Goal: Information Seeking & Learning: Learn about a topic

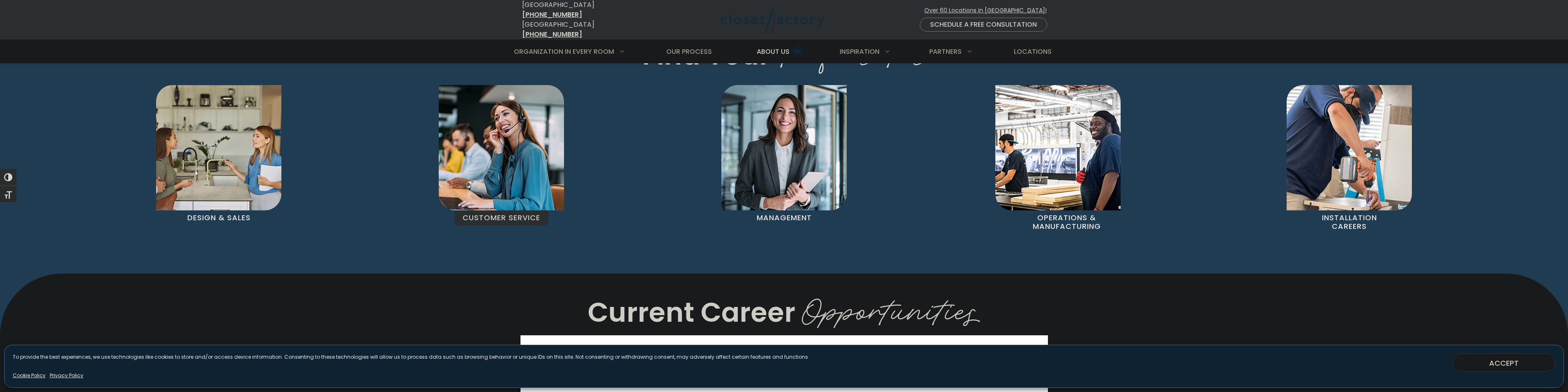
scroll to position [617, 0]
click at [544, 162] on img "Pages Gallery" at bounding box center [501, 148] width 125 height 125
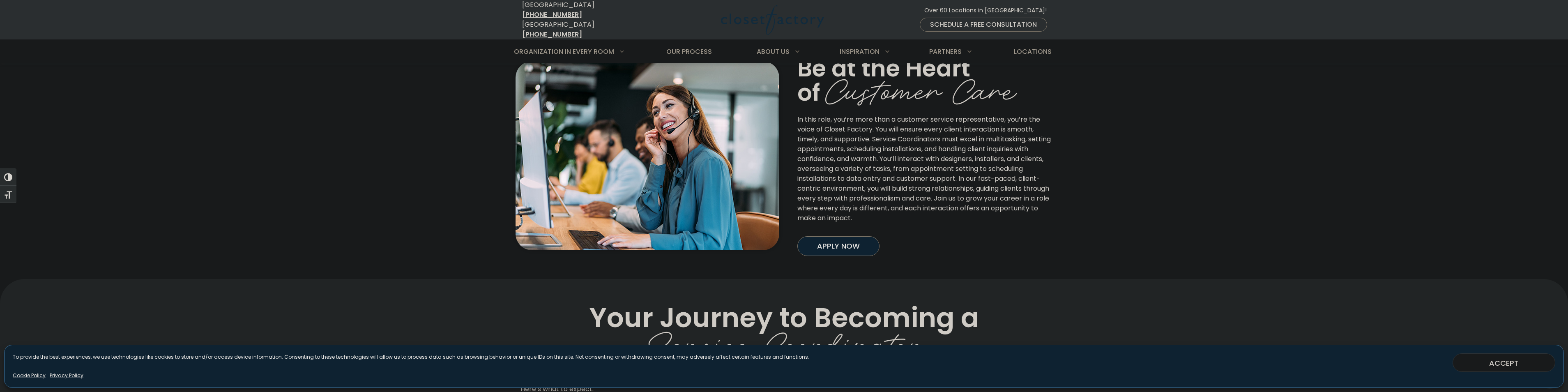
scroll to position [247, 0]
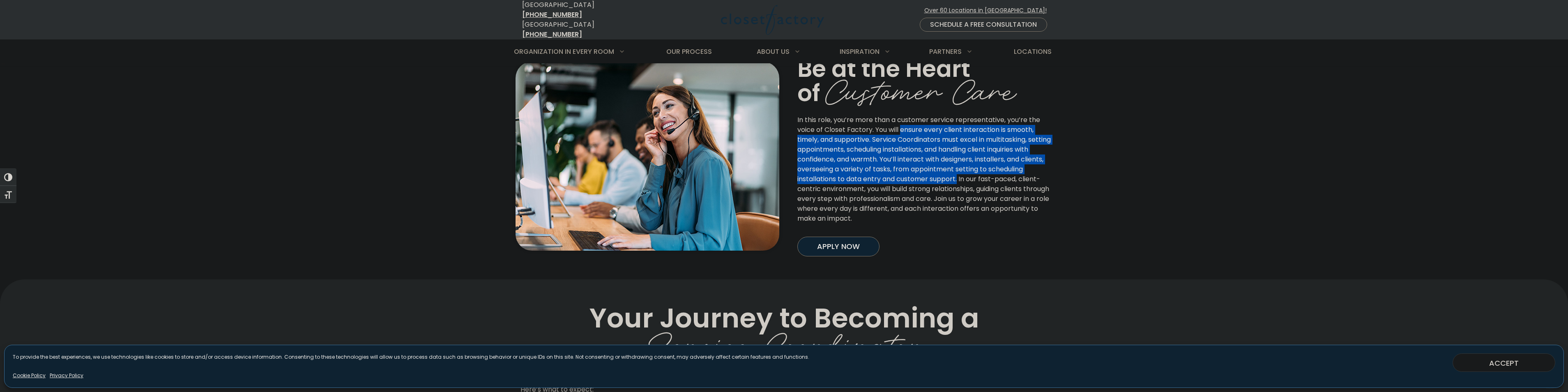
drag, startPoint x: 901, startPoint y: 123, endPoint x: 958, endPoint y: 176, distance: 77.8
click at [958, 176] on p "In this role, you’re more than a customer service representative, you’re the vo…" at bounding box center [925, 169] width 255 height 108
copy p "ensure every client interaction is smooth, timely, and supportive. Service Coor…"
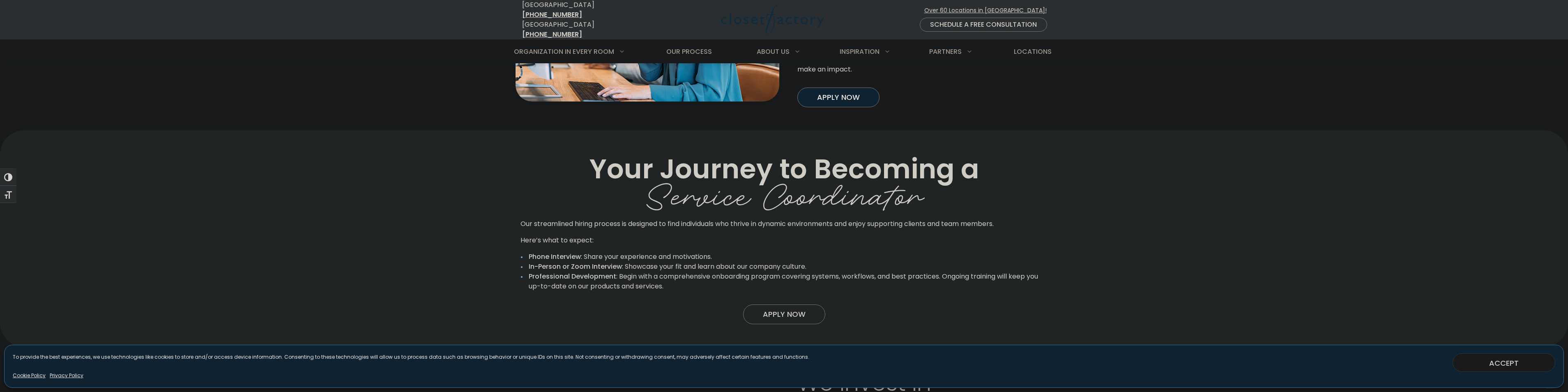
scroll to position [281, 0]
